Goal: Task Accomplishment & Management: Use online tool/utility

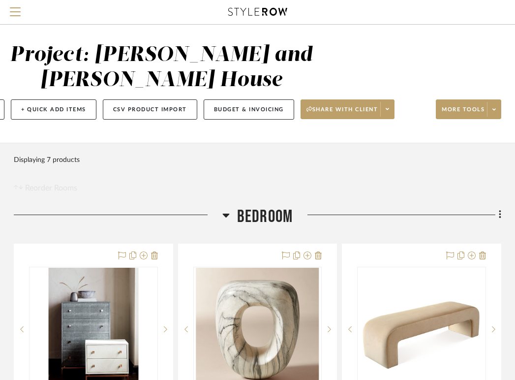
scroll to position [6, 193]
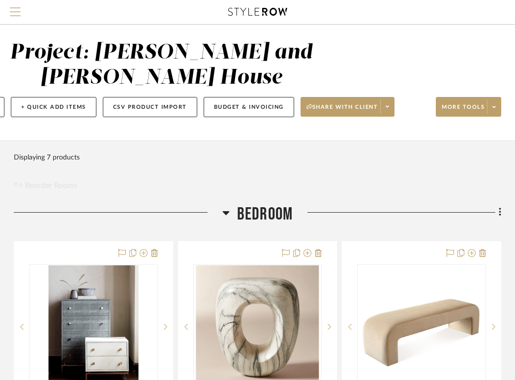
click at [12, 8] on span "Menu" at bounding box center [15, 7] width 11 height 1
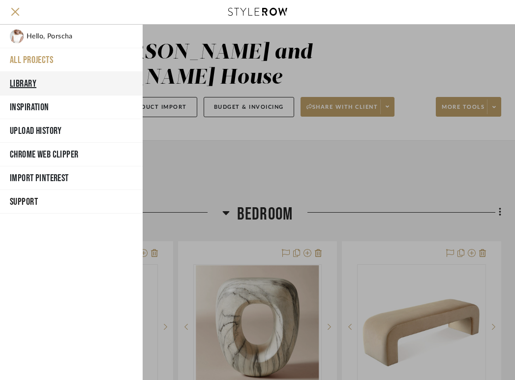
click at [43, 90] on button "Library" at bounding box center [71, 84] width 143 height 24
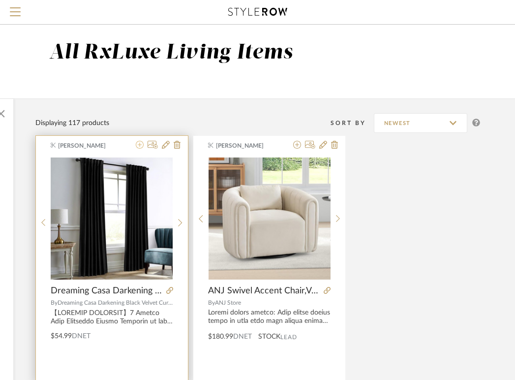
click at [142, 146] on icon at bounding box center [140, 145] width 8 height 8
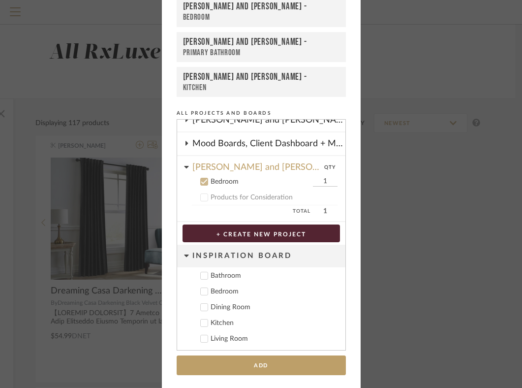
scroll to position [57, 0]
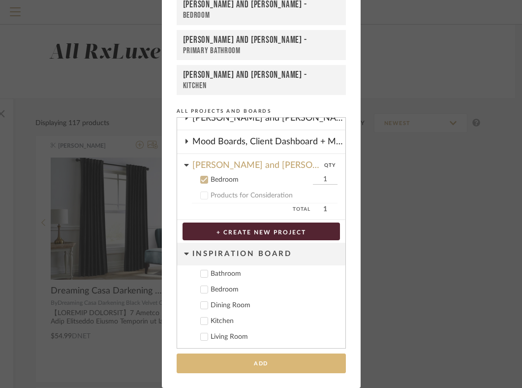
click at [262, 361] on button "Add" at bounding box center [261, 363] width 169 height 20
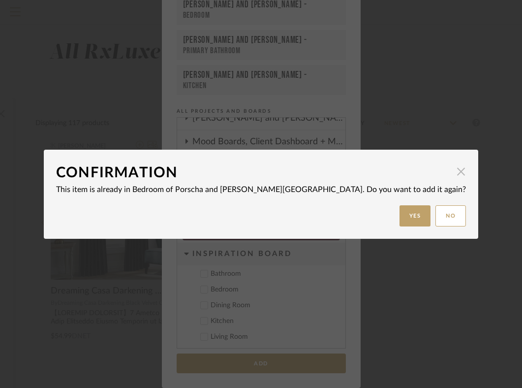
click at [451, 166] on span "button" at bounding box center [461, 172] width 20 height 20
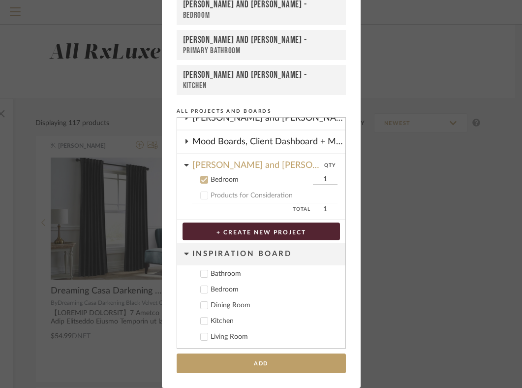
scroll to position [0, 0]
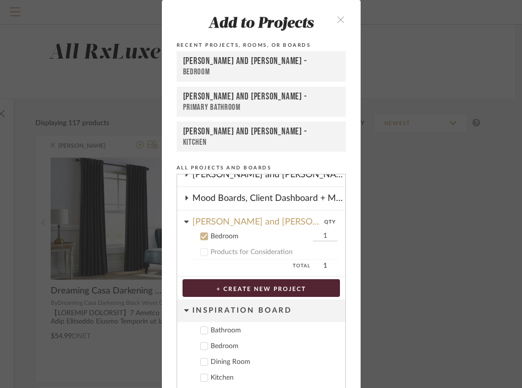
click at [339, 16] on icon "close" at bounding box center [341, 19] width 8 height 8
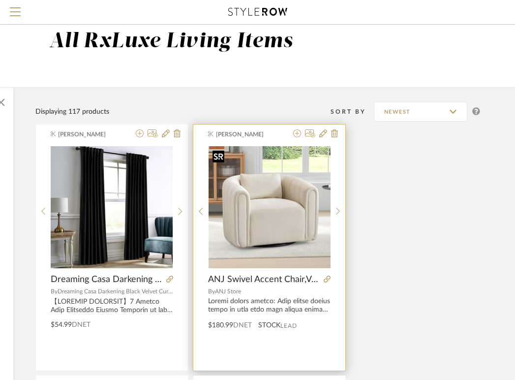
scroll to position [0, 193]
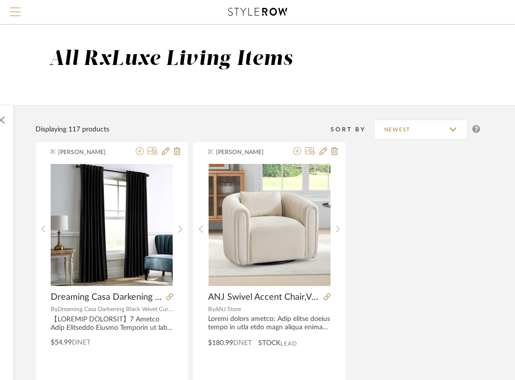
click at [16, 8] on span "Menu" at bounding box center [15, 7] width 11 height 1
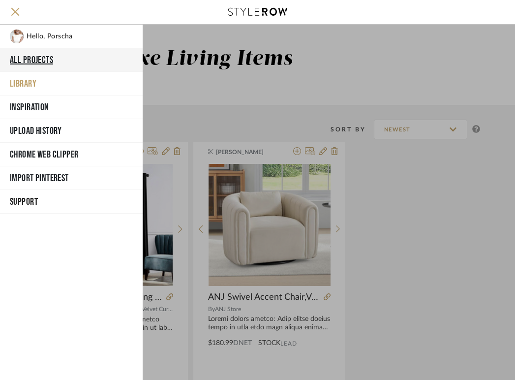
click at [45, 63] on button "All Projects" at bounding box center [71, 60] width 143 height 24
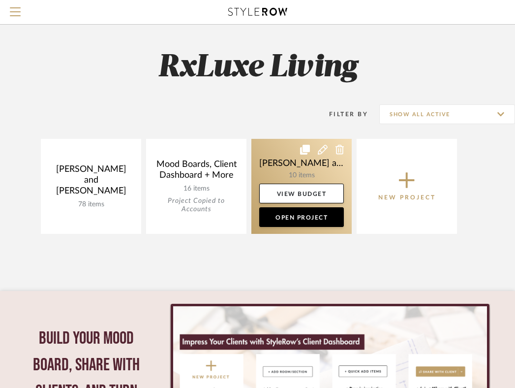
click at [301, 177] on link at bounding box center [301, 186] width 100 height 95
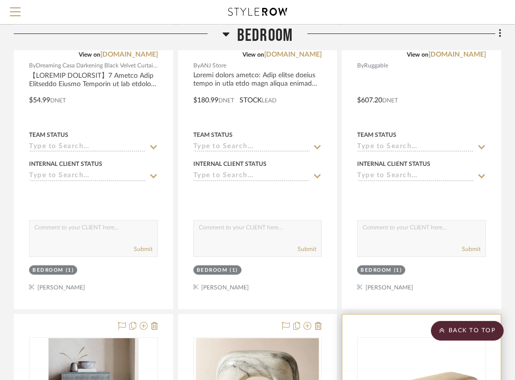
scroll to position [0, 193]
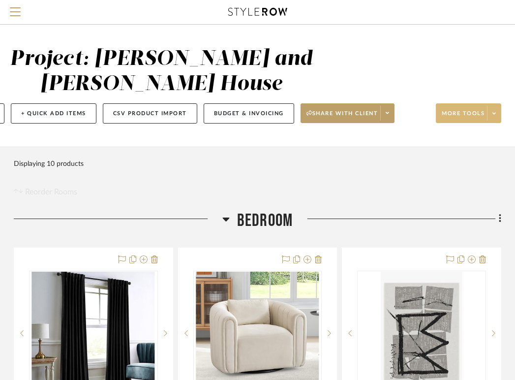
click at [495, 119] on span at bounding box center [494, 113] width 14 height 15
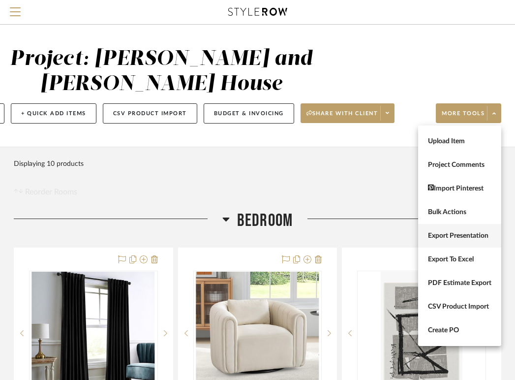
click at [464, 236] on span "Export Presentation" at bounding box center [459, 236] width 63 height 8
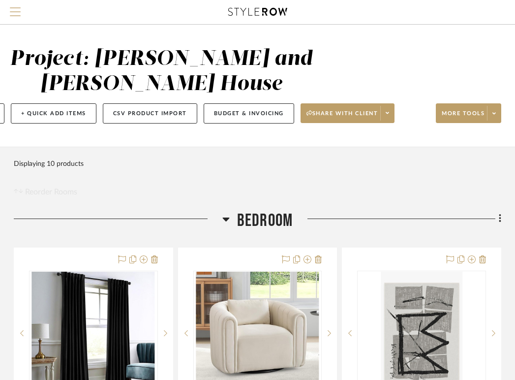
click at [16, 8] on span "Menu" at bounding box center [15, 14] width 11 height 15
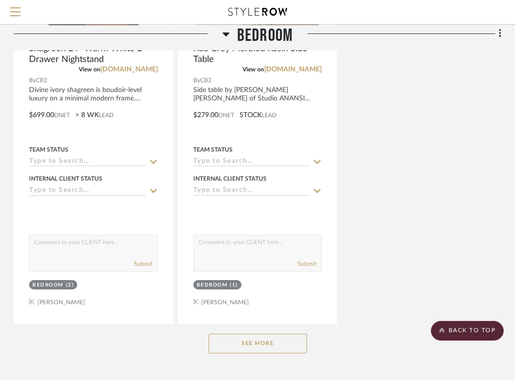
scroll to position [1274, 193]
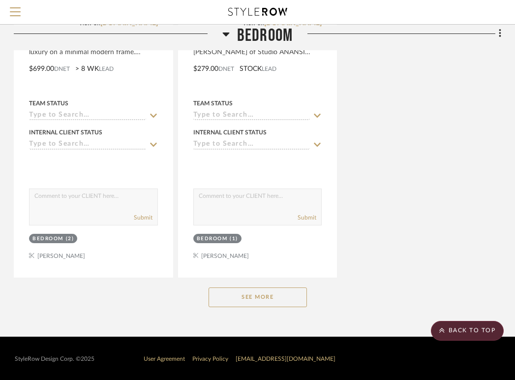
click at [290, 290] on button "See More" at bounding box center [258, 297] width 98 height 20
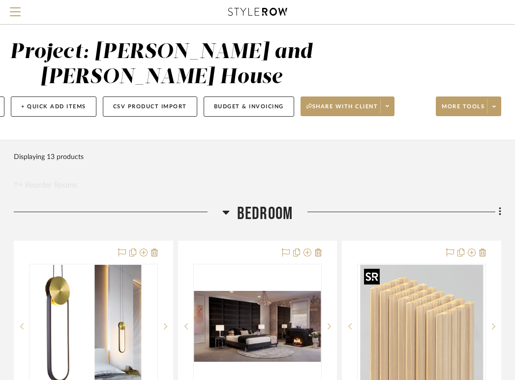
scroll to position [3, 193]
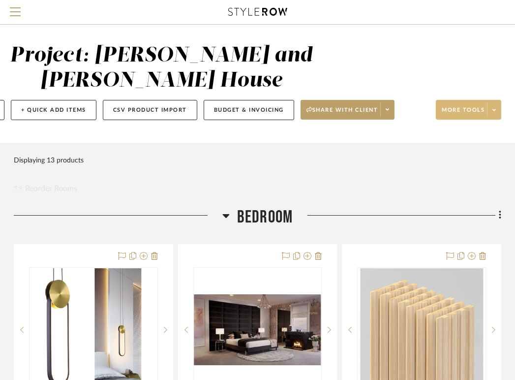
click at [490, 110] on span at bounding box center [494, 109] width 14 height 15
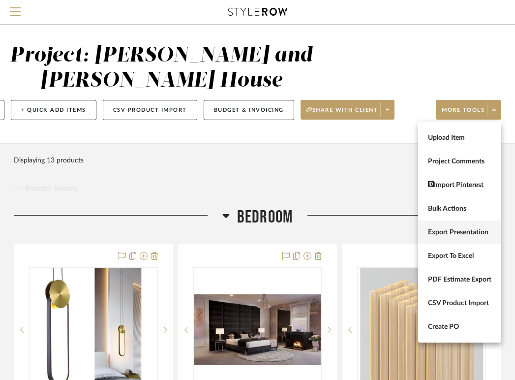
click at [460, 234] on span "Export Presentation" at bounding box center [459, 232] width 63 height 8
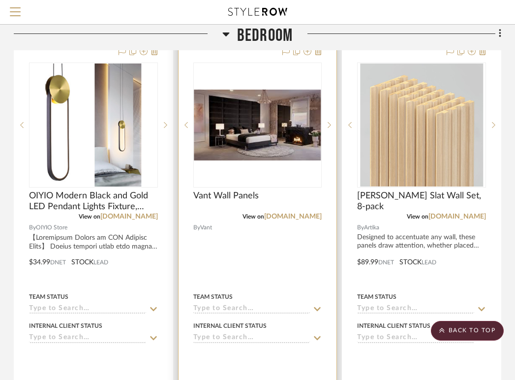
scroll to position [0, 193]
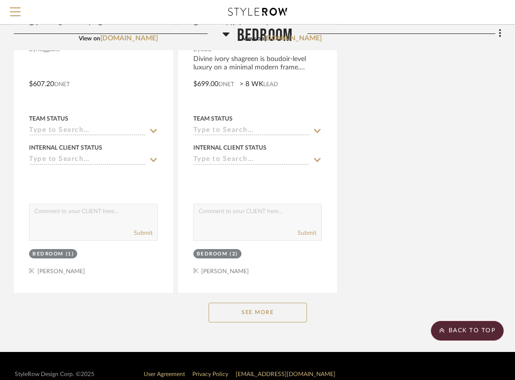
scroll to position [1274, 193]
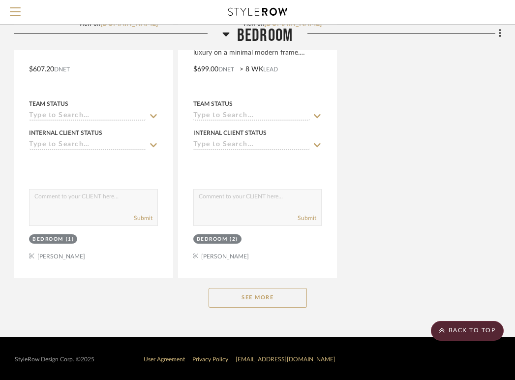
click at [252, 300] on button "See More" at bounding box center [258, 298] width 98 height 20
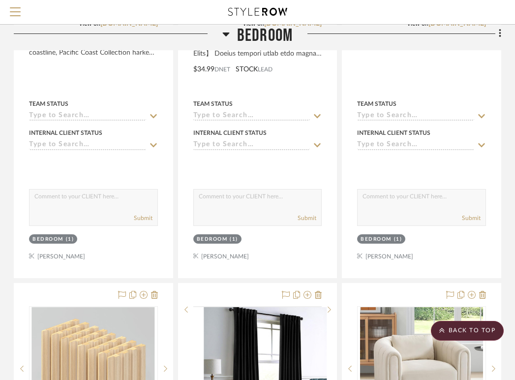
scroll to position [0, 193]
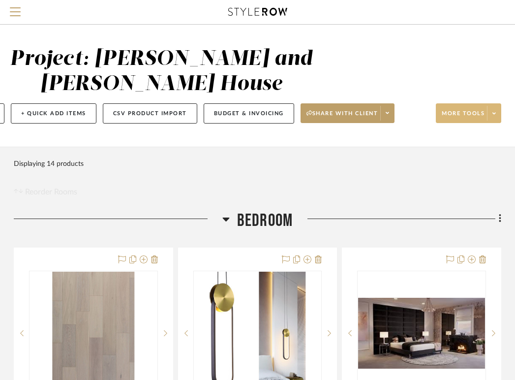
click at [500, 115] on span at bounding box center [494, 113] width 14 height 15
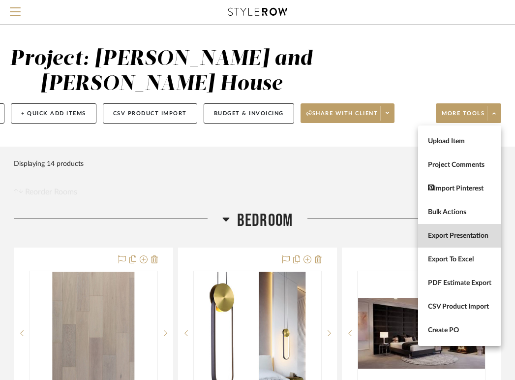
click at [462, 237] on span "Export Presentation" at bounding box center [459, 236] width 63 height 8
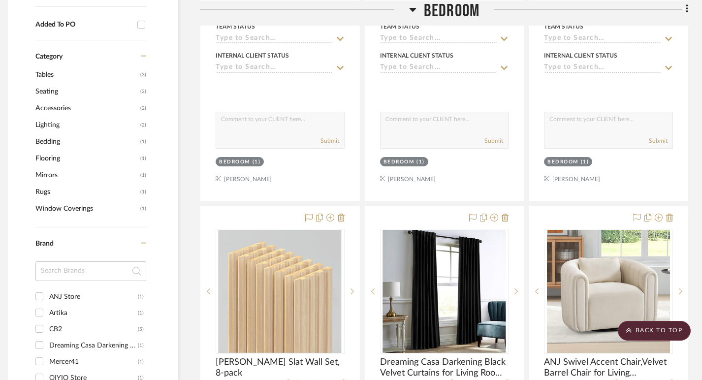
scroll to position [518, 7]
